Goal: Information Seeking & Learning: Learn about a topic

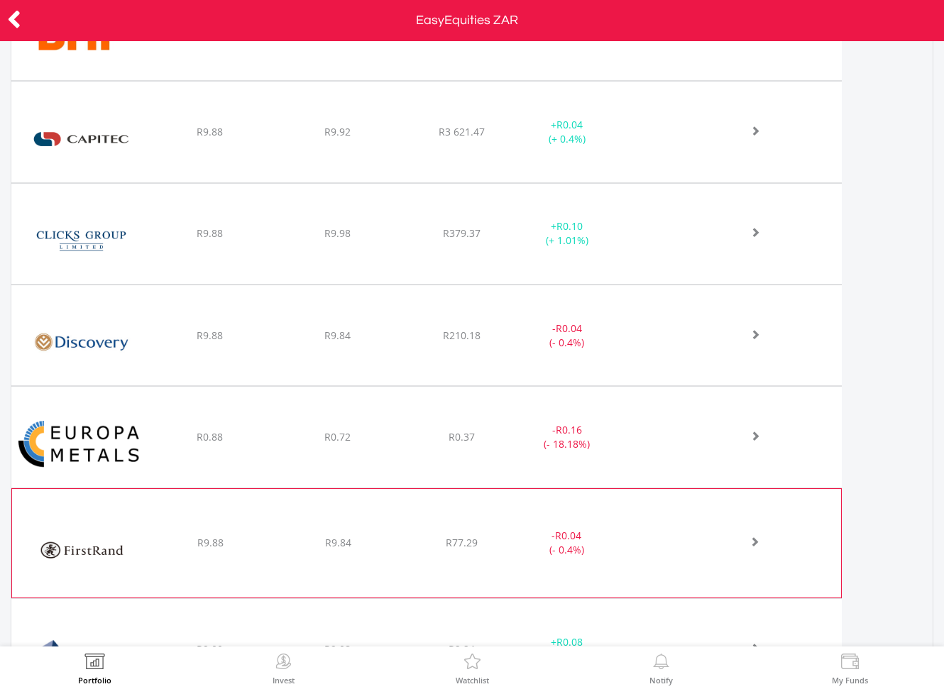
scroll to position [851, 0]
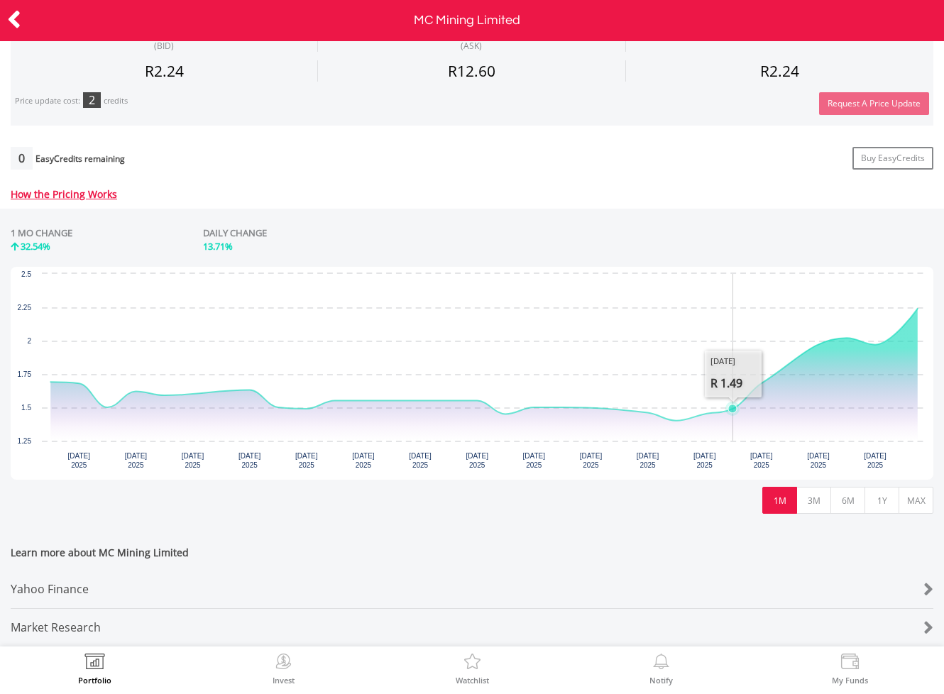
scroll to position [503, 0]
click at [80, 187] on link "How the Pricing Works" at bounding box center [64, 193] width 107 height 13
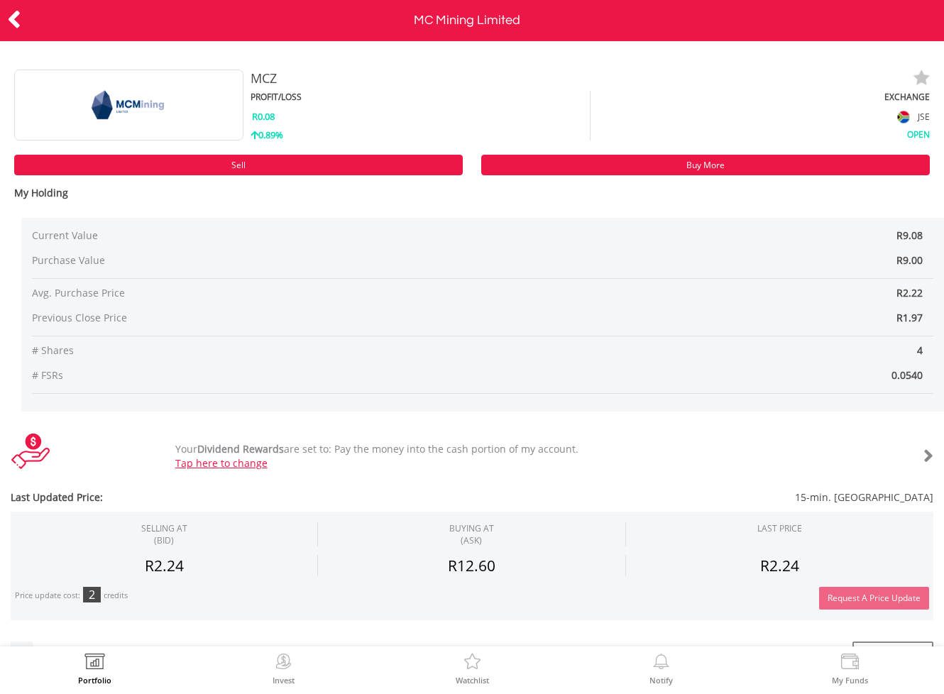
scroll to position [0, 0]
click at [912, 135] on div "OPEN" at bounding box center [760, 133] width 339 height 14
click at [8, 18] on icon at bounding box center [14, 20] width 14 height 28
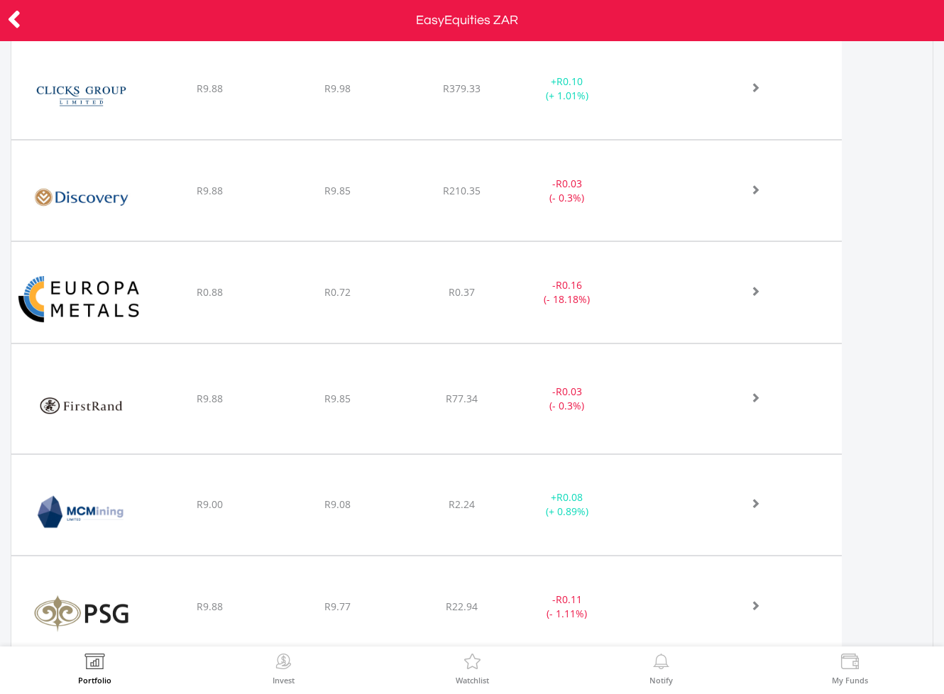
scroll to position [907, 0]
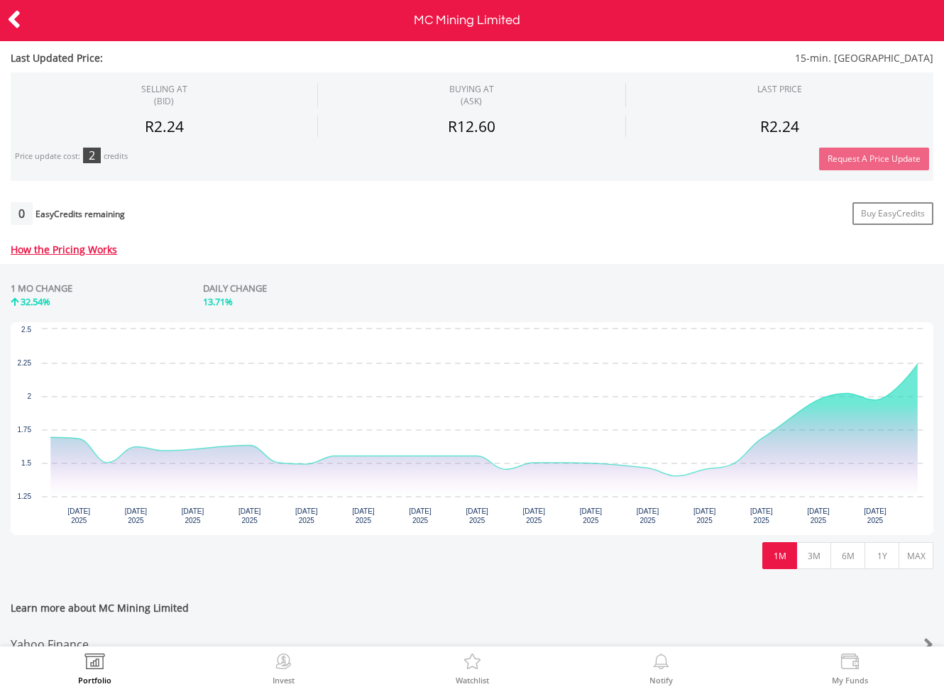
scroll to position [499, 0]
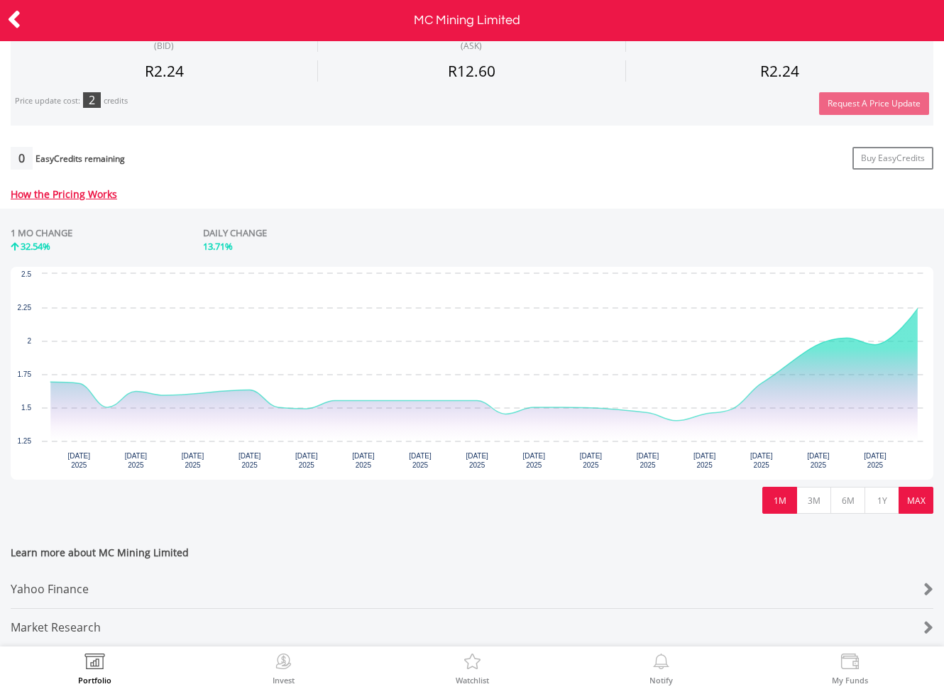
click at [921, 491] on button "MAX" at bounding box center [916, 500] width 35 height 27
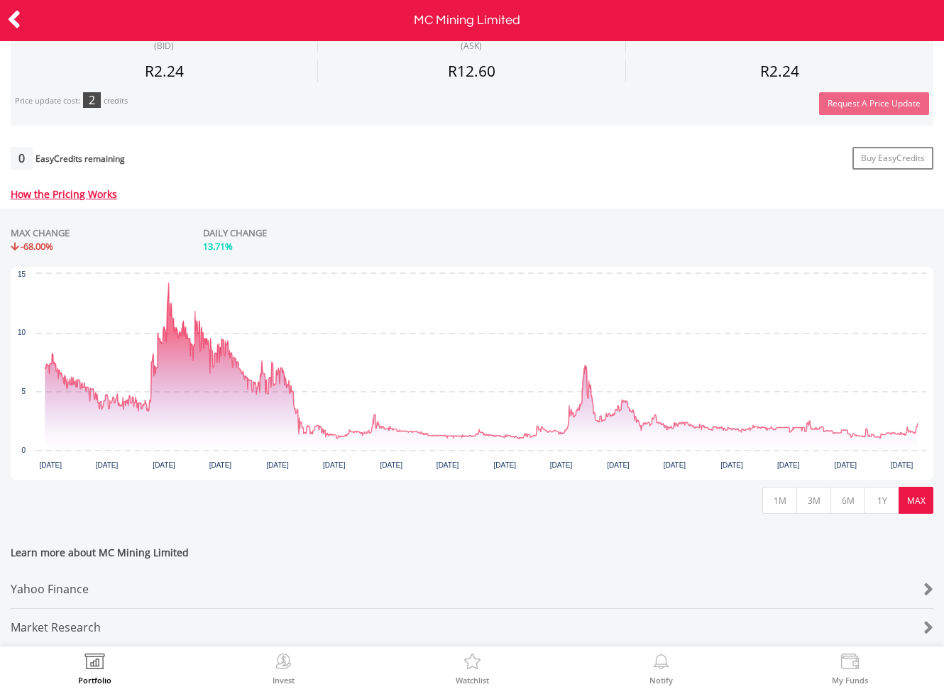
scroll to position [503, 0]
click at [816, 487] on button "3M" at bounding box center [814, 500] width 35 height 27
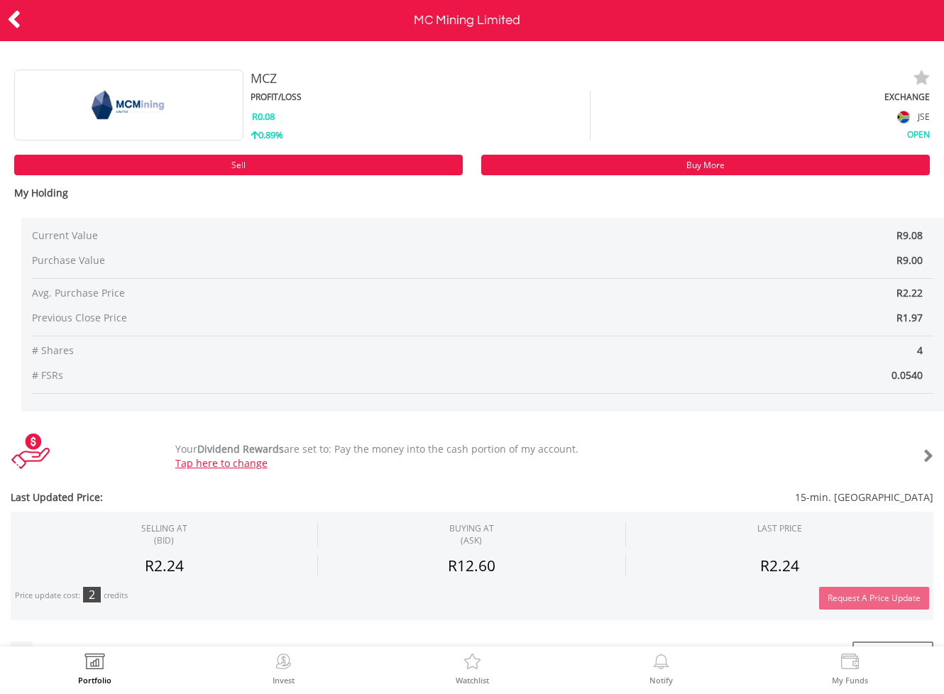
scroll to position [0, 0]
click at [16, 18] on icon at bounding box center [14, 20] width 14 height 28
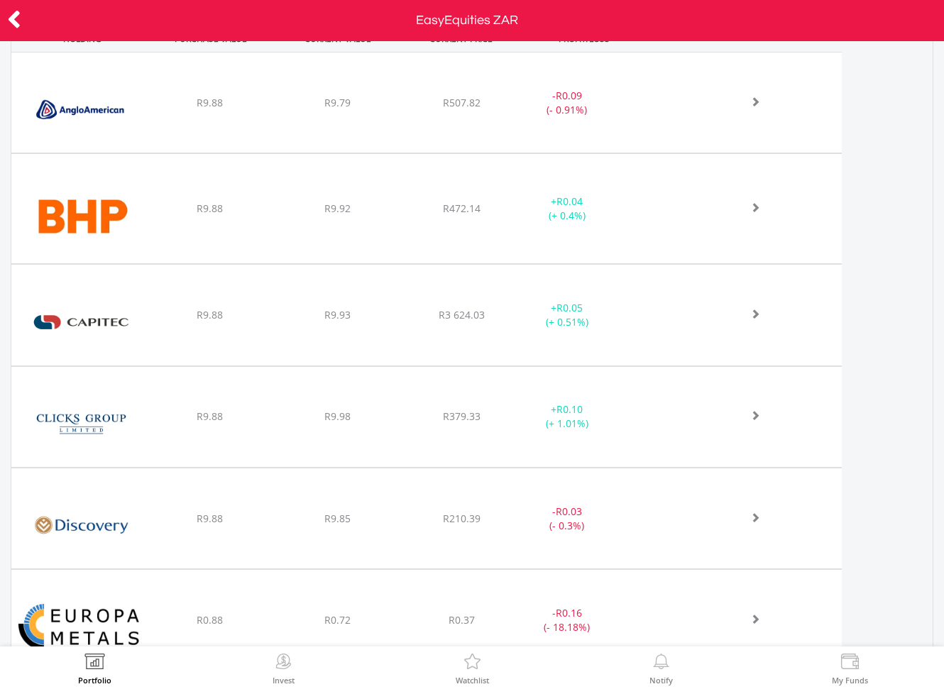
scroll to position [608, 0]
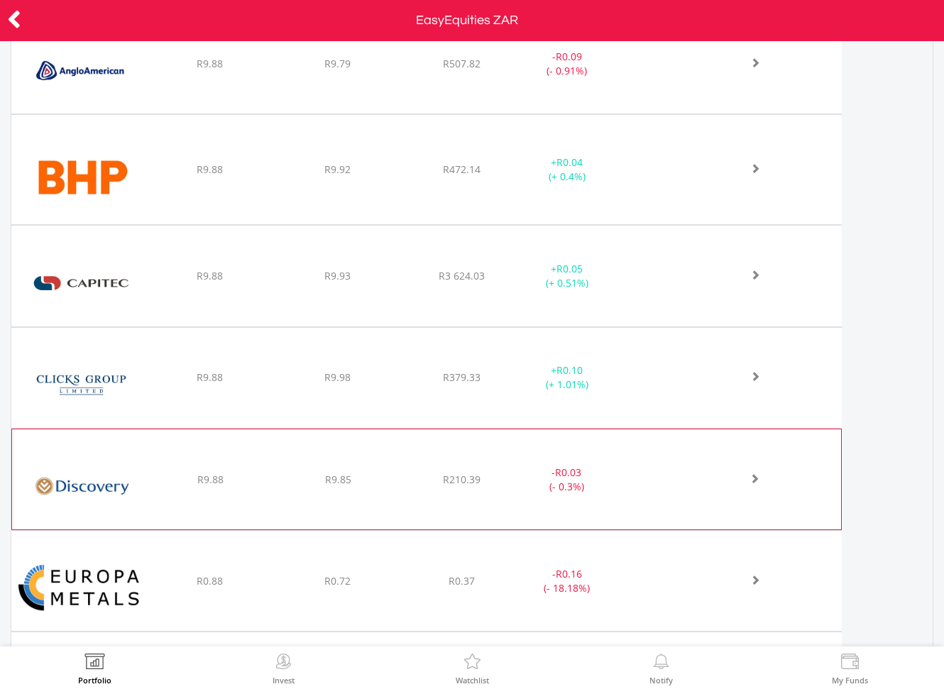
click at [670, 114] on div "﻿ Discovery Limited R9.88 R9.85 R210.39 - R0.03 (- 0.3%)" at bounding box center [426, 63] width 831 height 100
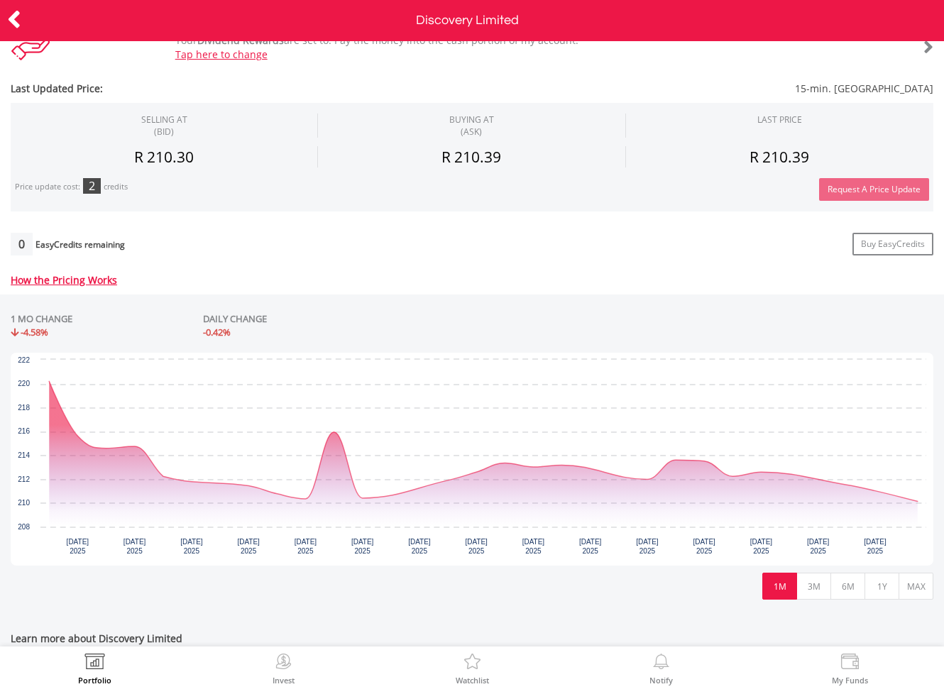
scroll to position [412, 0]
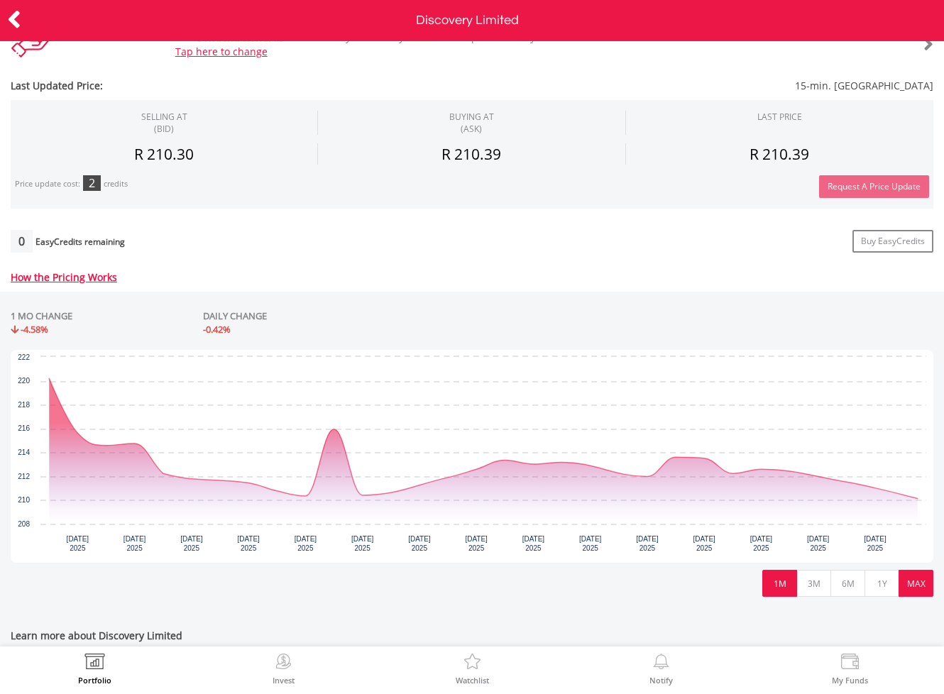
click at [912, 586] on button "MAX" at bounding box center [916, 583] width 35 height 27
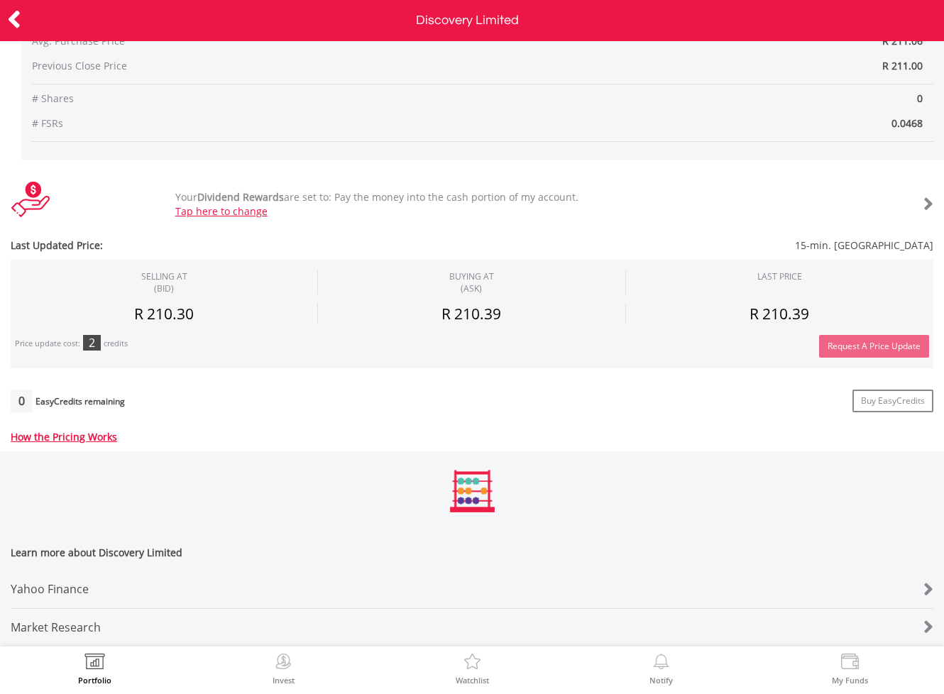
scroll to position [261, 0]
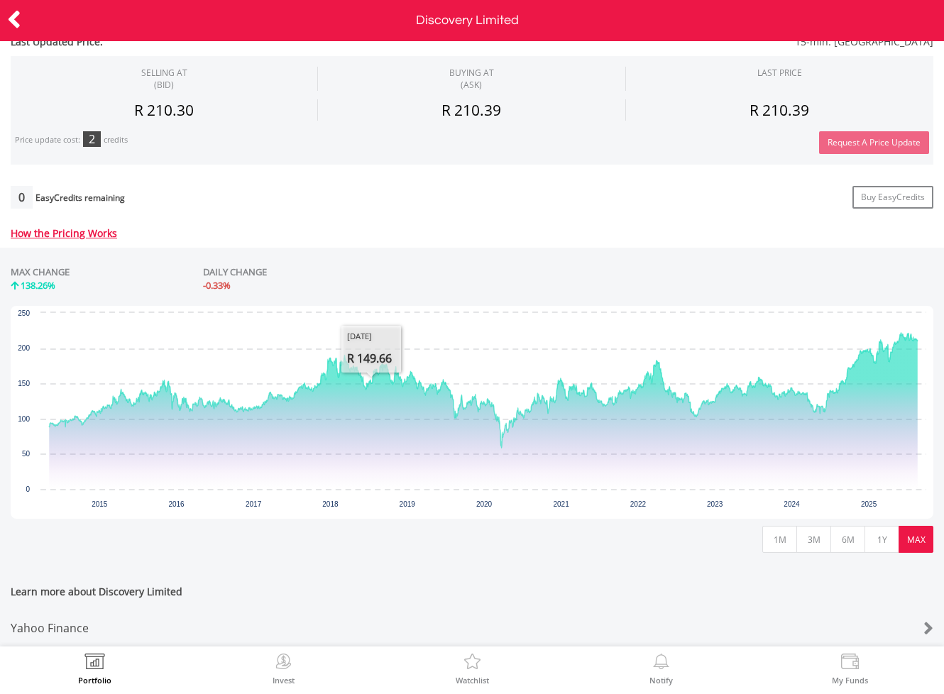
drag, startPoint x: 782, startPoint y: 641, endPoint x: 776, endPoint y: 542, distance: 99.6
click at [782, 641] on div "Yahoo Finance" at bounding box center [434, 629] width 846 height 38
click at [776, 542] on button "1M" at bounding box center [780, 539] width 35 height 27
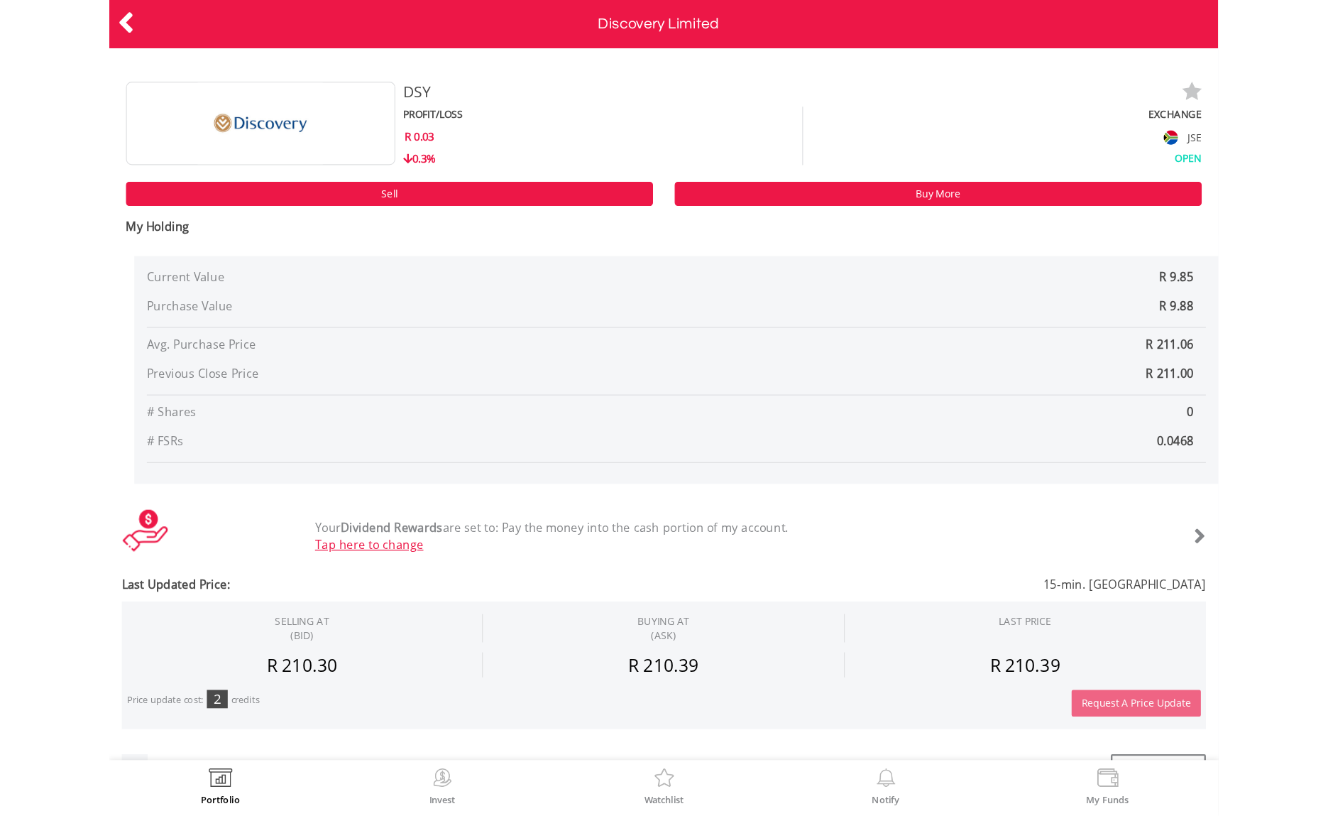
scroll to position [0, 0]
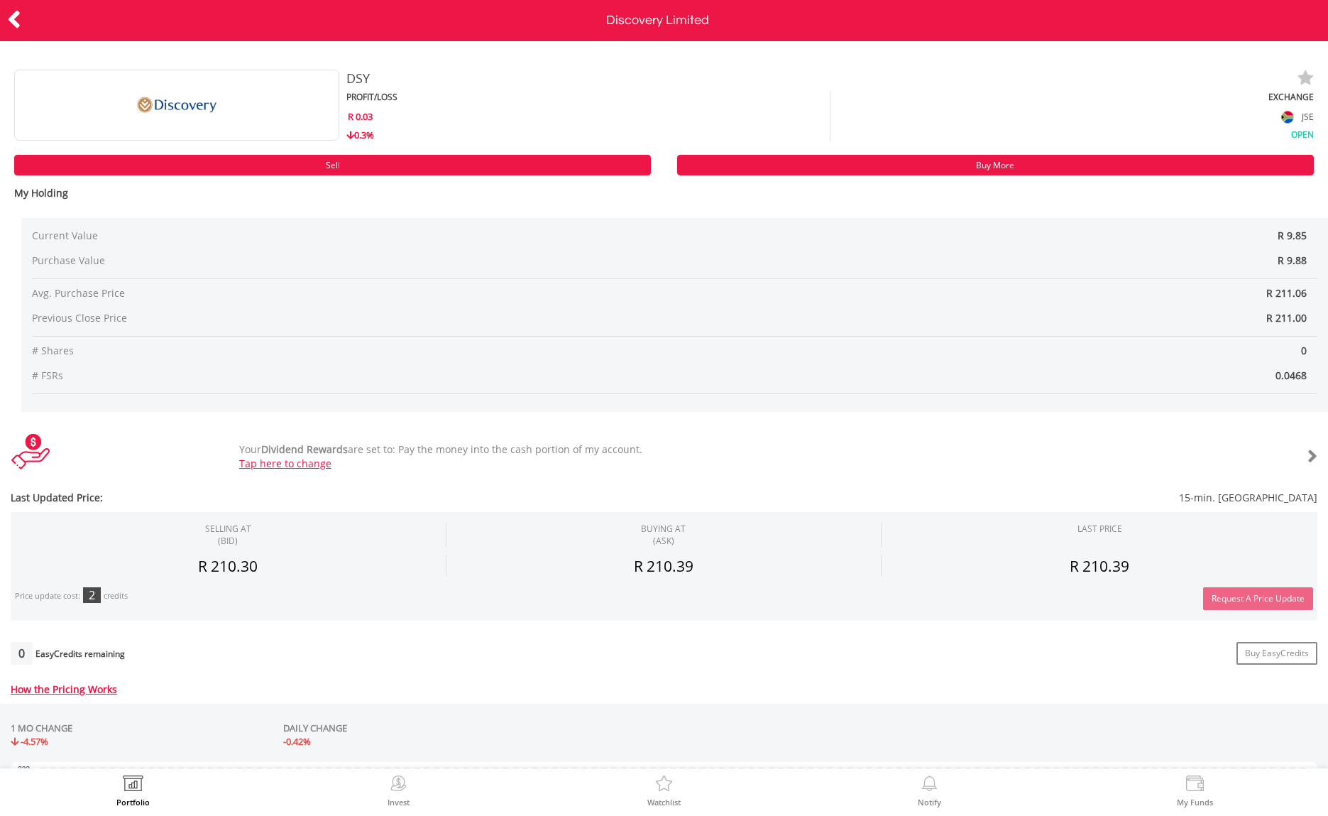
click at [16, 19] on icon at bounding box center [14, 20] width 14 height 28
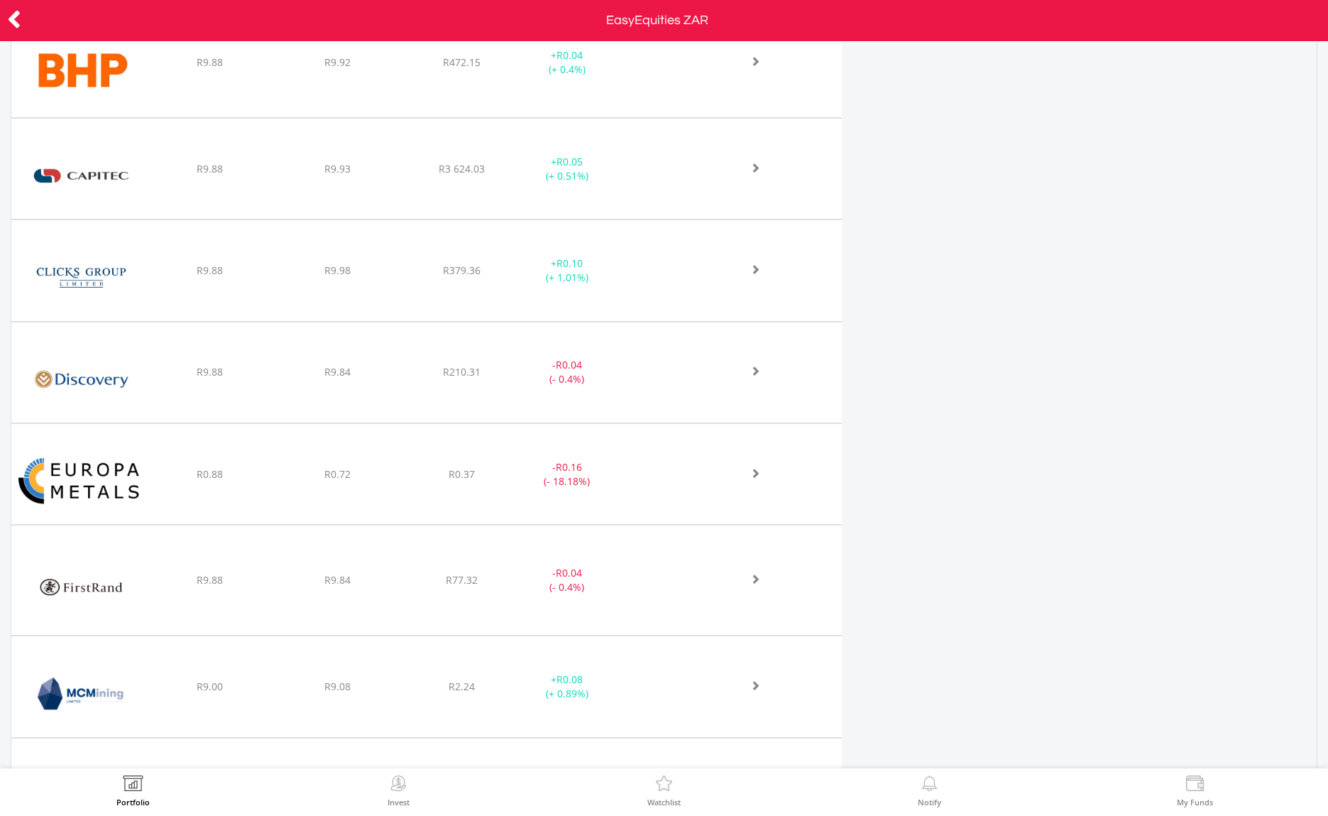
scroll to position [717, 0]
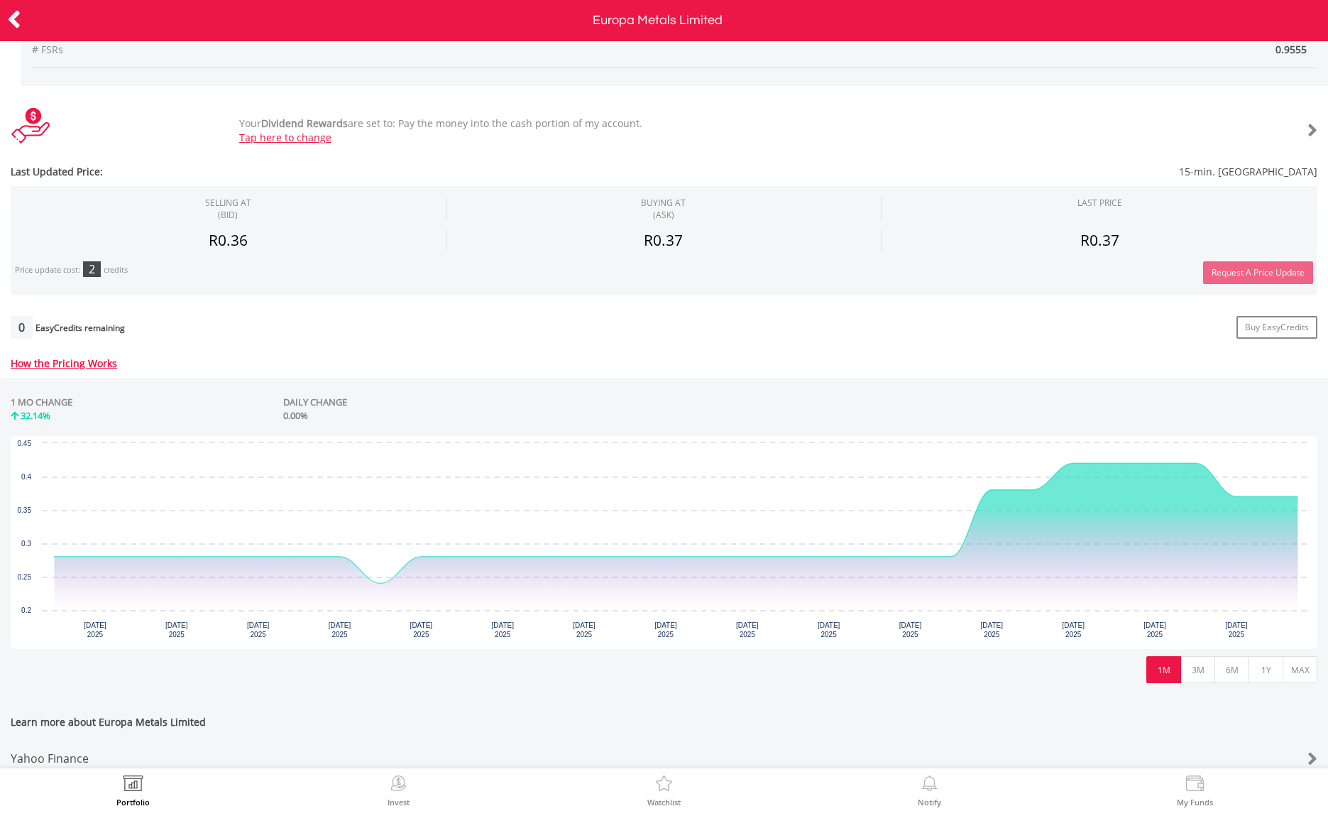
scroll to position [356, 0]
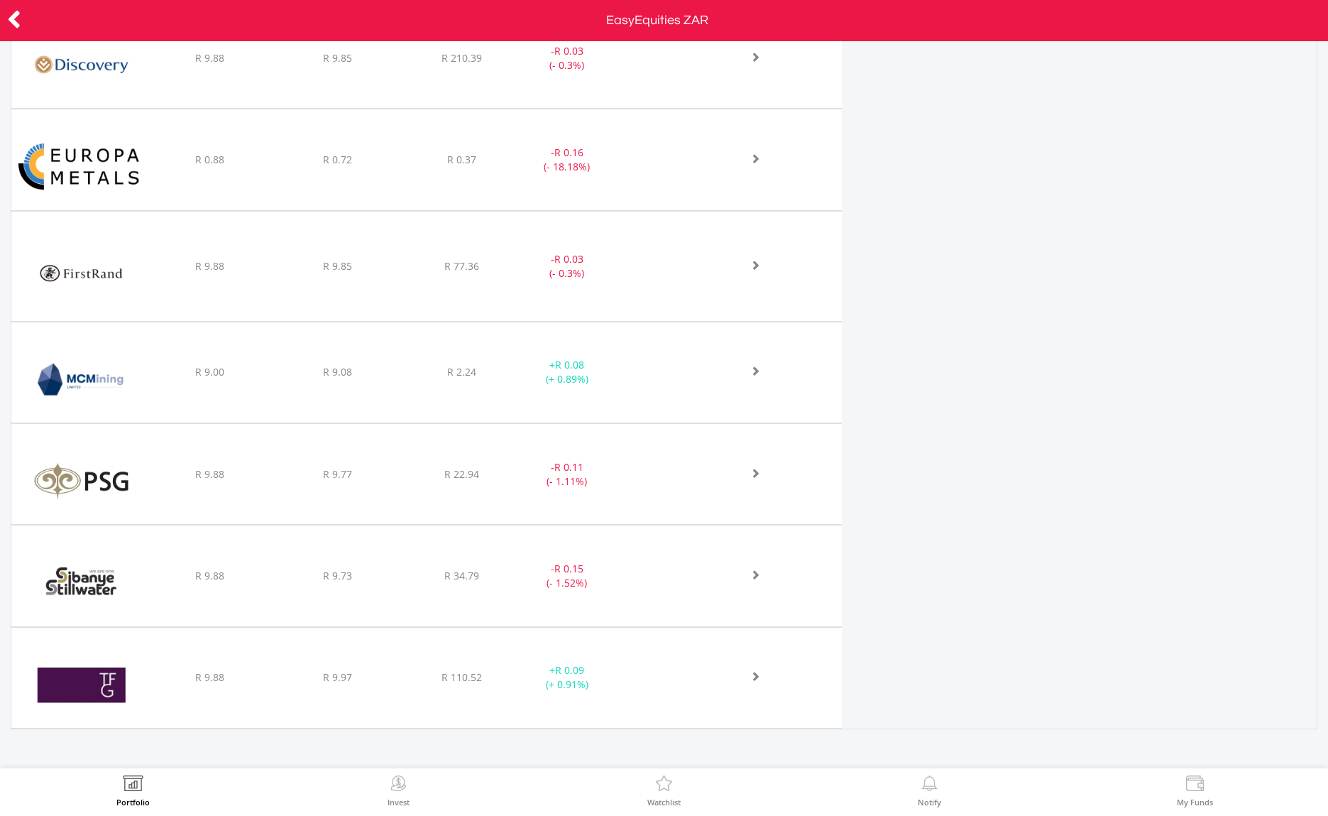
scroll to position [1030, 0]
click at [18, 20] on icon at bounding box center [14, 20] width 14 height 28
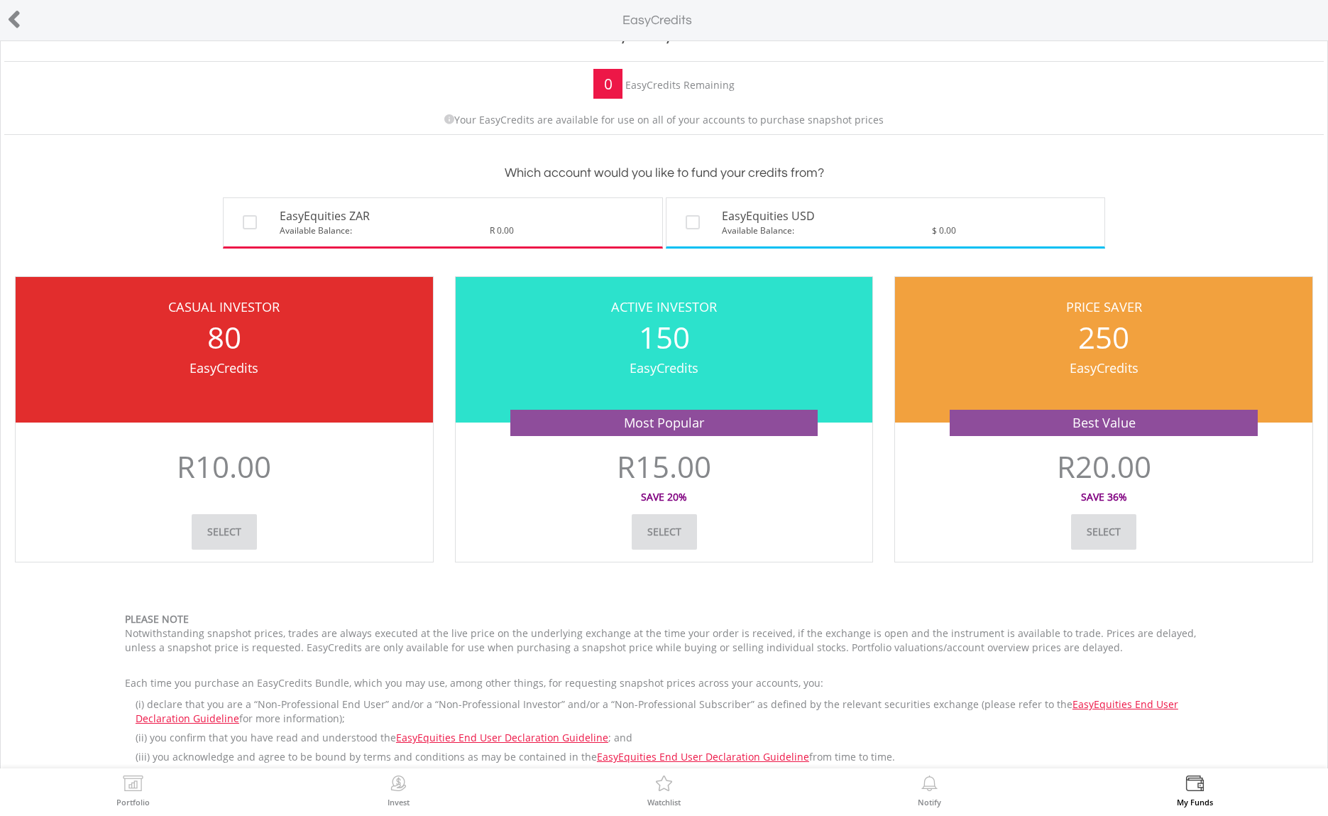
scroll to position [55, 0]
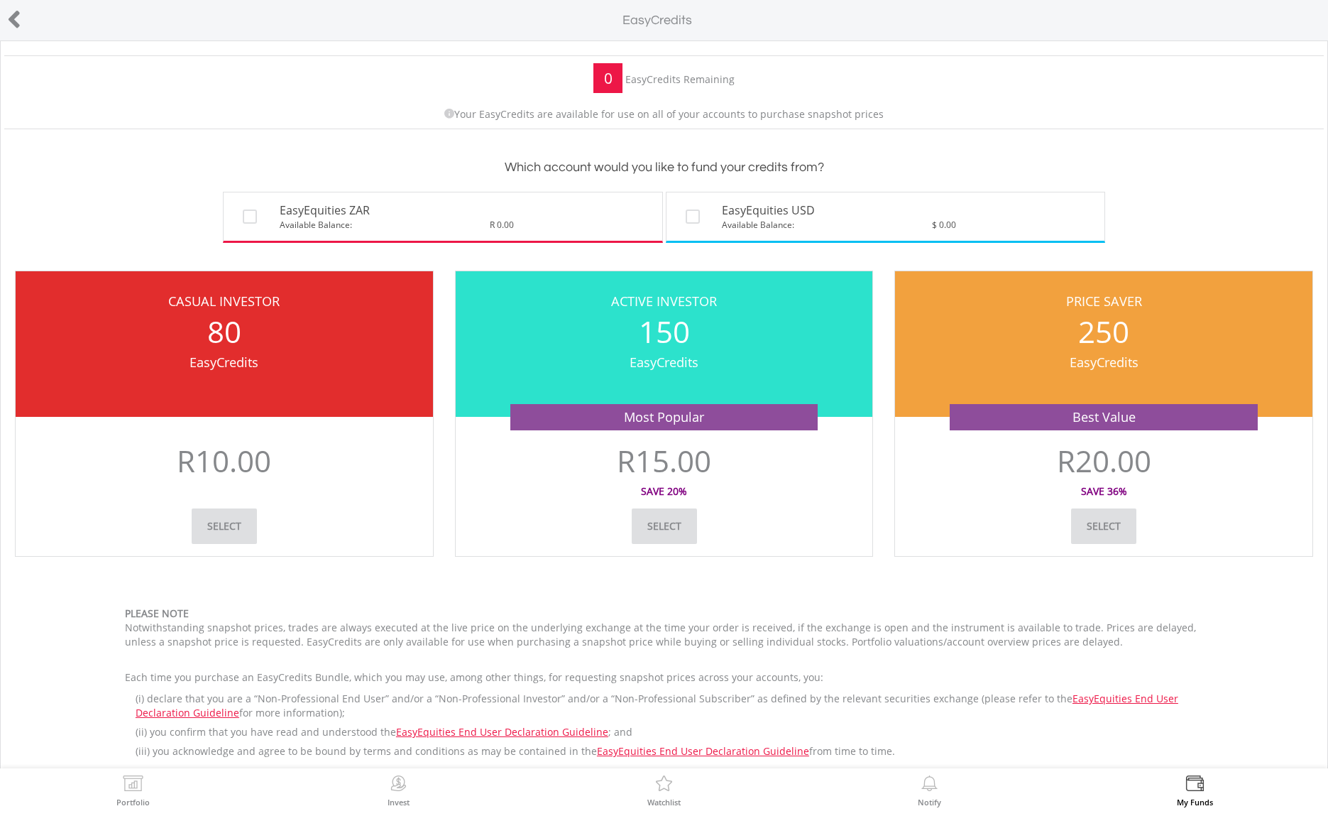
click at [760, 253] on div "Which account would you like to fund your credits from? EasyEquities ZAR Availa…" at bounding box center [664, 201] width 1320 height 117
click at [760, 249] on div "Which account would you like to fund your credits from? EasyEquities ZAR Availa…" at bounding box center [664, 201] width 1320 height 117
click at [762, 229] on span "Available Balance:" at bounding box center [758, 225] width 72 height 12
click at [12, 16] on icon at bounding box center [14, 20] width 14 height 28
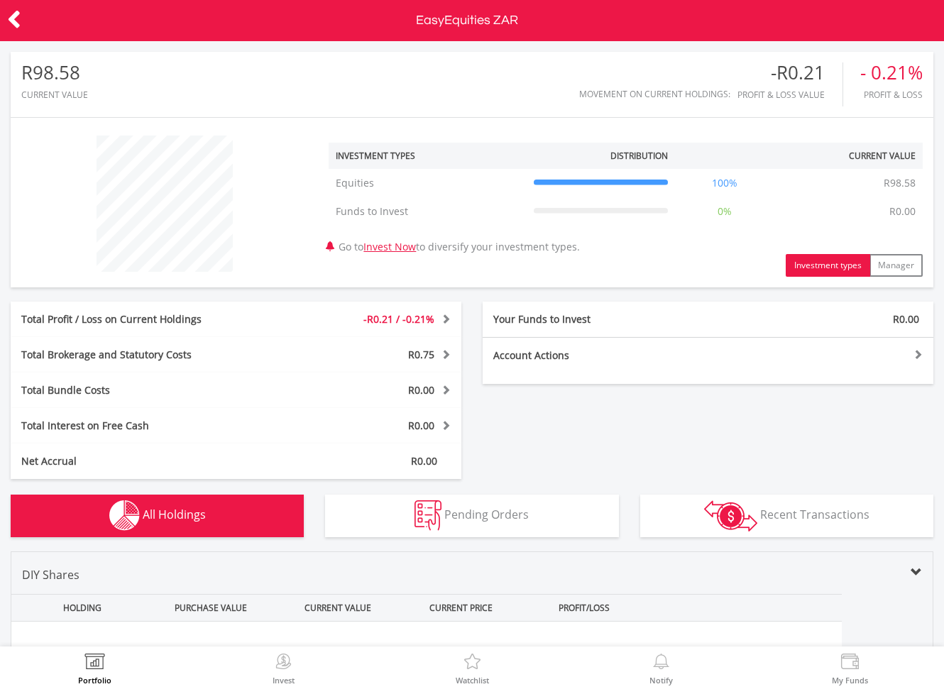
scroll to position [136, 308]
click at [434, 320] on span "-R0.21 / -0.21%" at bounding box center [399, 318] width 71 height 13
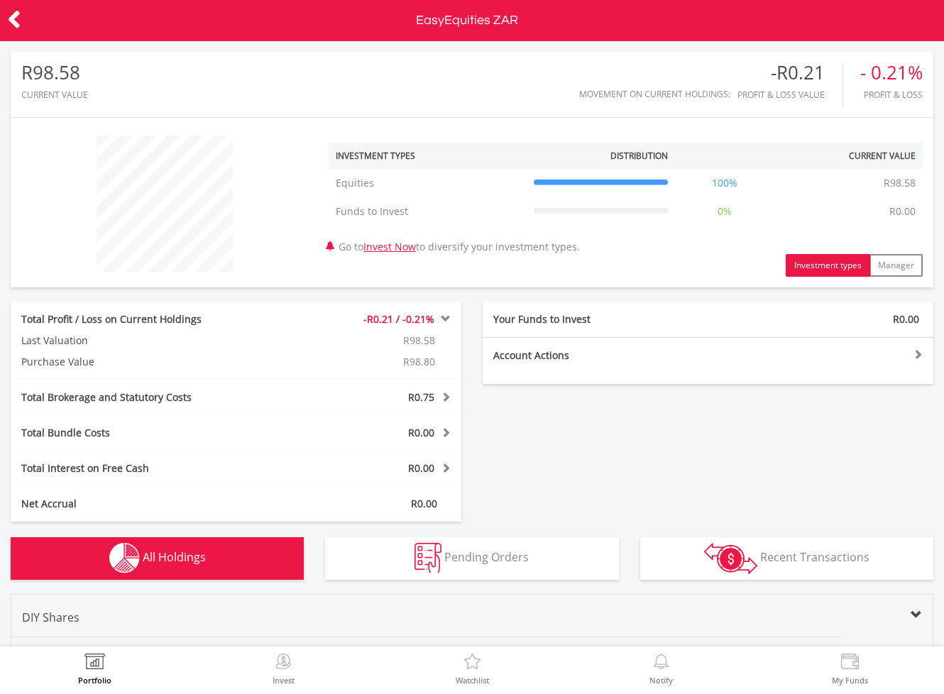
click at [432, 393] on span "R0.75" at bounding box center [421, 397] width 26 height 13
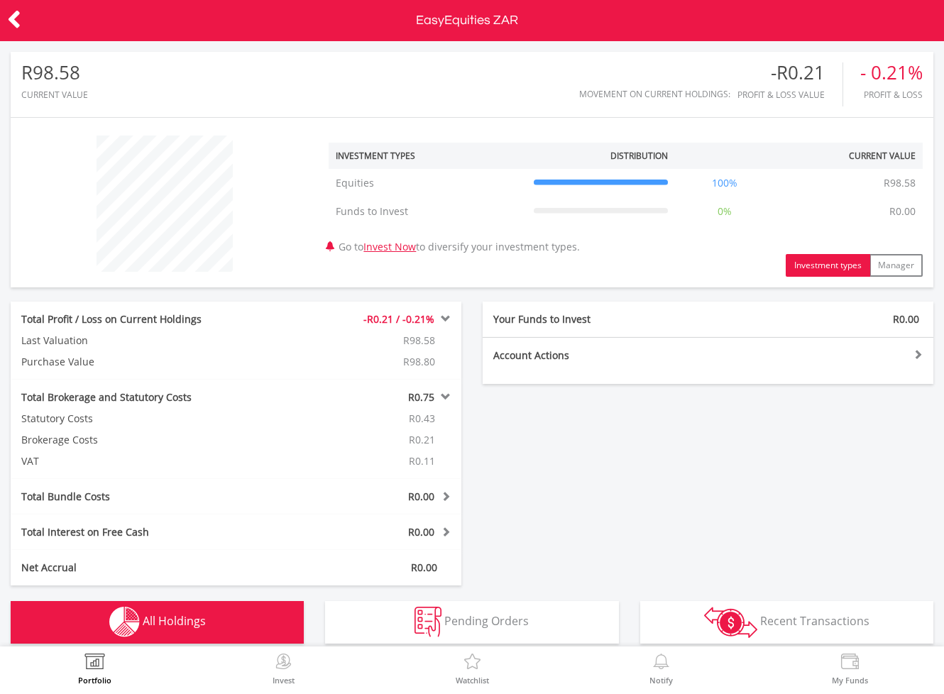
scroll to position [0, 0]
click at [17, 21] on icon at bounding box center [14, 20] width 14 height 28
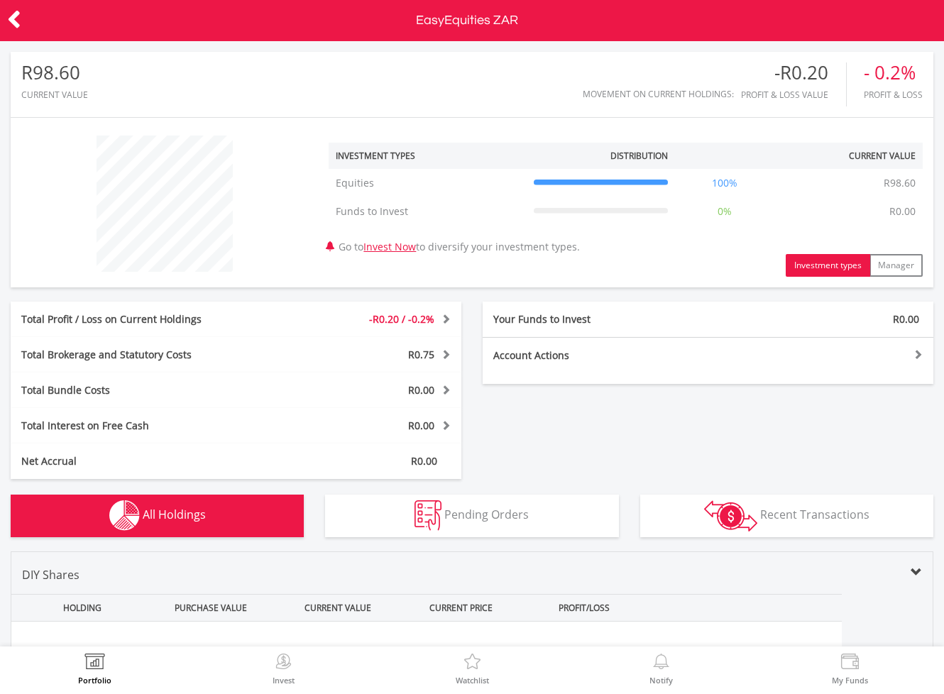
click at [18, 22] on icon at bounding box center [14, 20] width 14 height 28
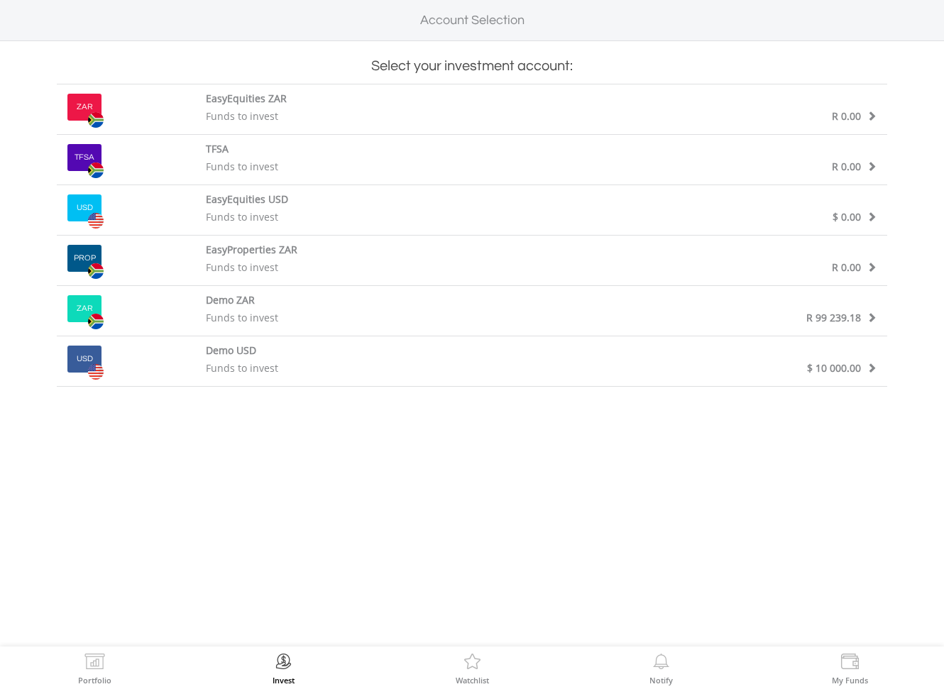
click at [416, 373] on div "Funds to invest" at bounding box center [368, 368] width 346 height 14
click at [274, 658] on img at bounding box center [284, 664] width 22 height 20
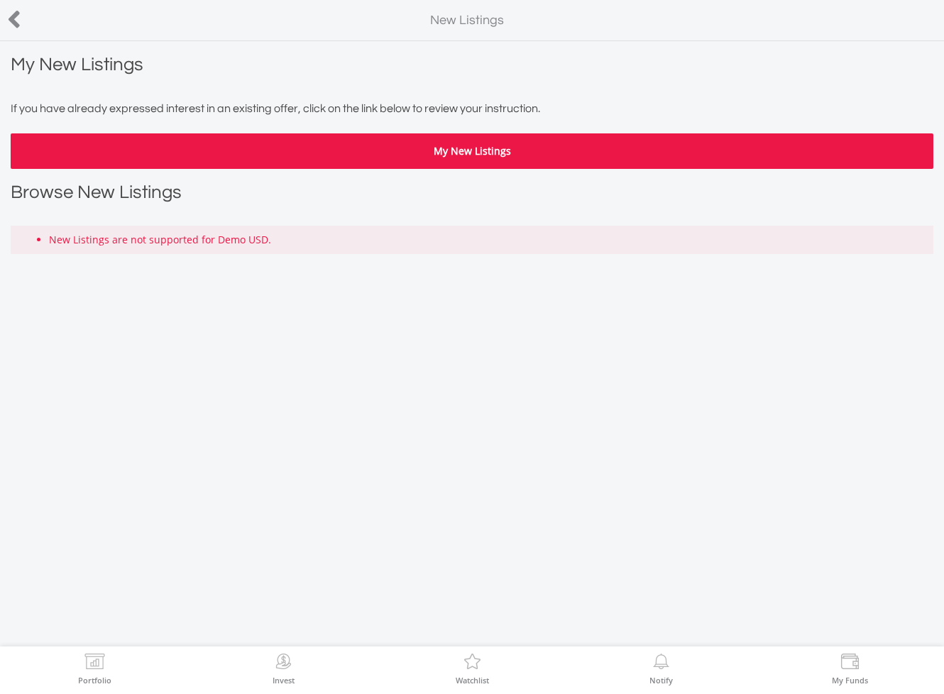
click at [22, 19] on div at bounding box center [47, 21] width 94 height 30
click at [13, 11] on icon at bounding box center [14, 20] width 14 height 28
